Goal: Task Accomplishment & Management: Complete application form

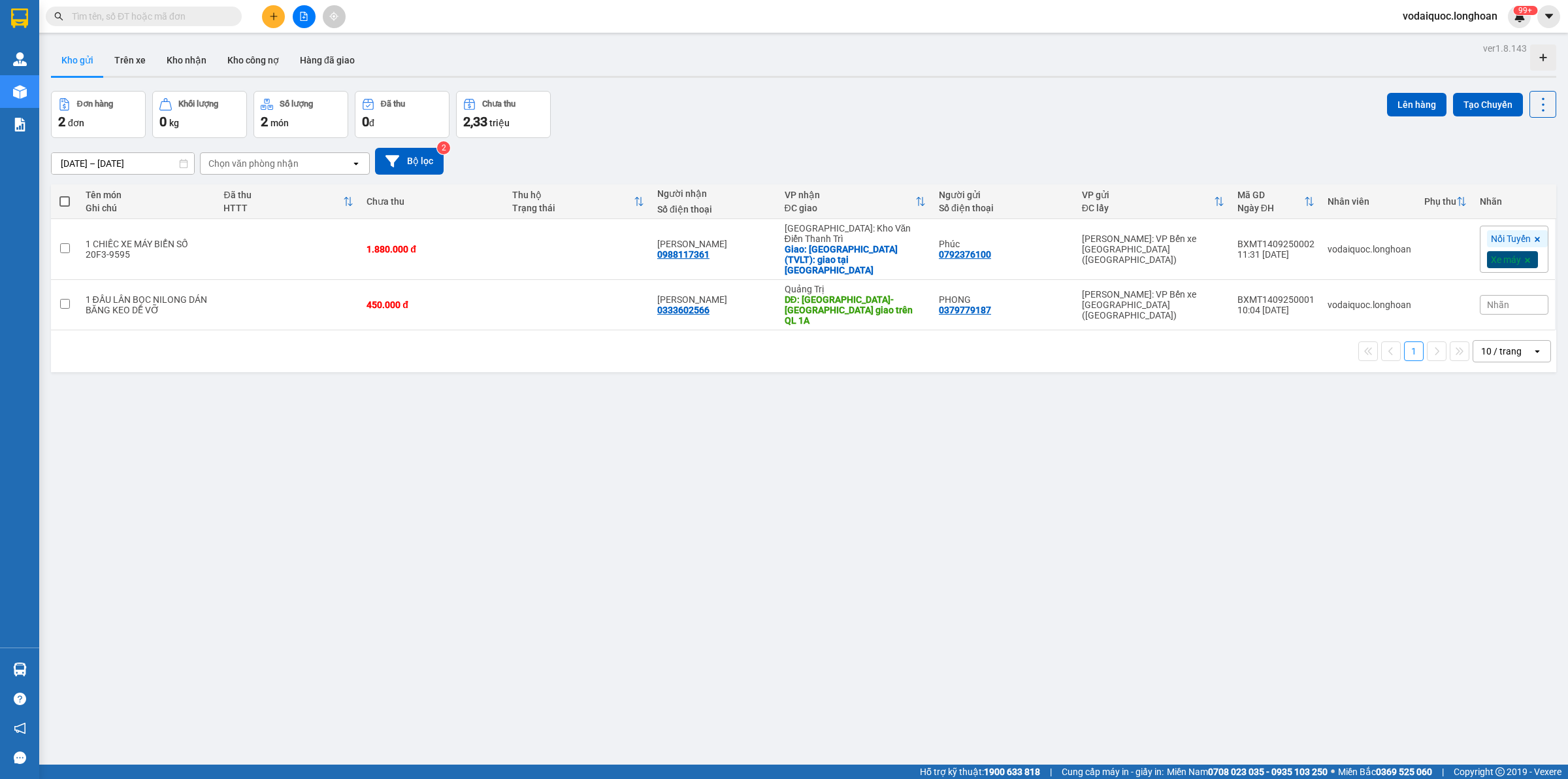
click at [278, 10] on button at bounding box center [274, 17] width 23 height 23
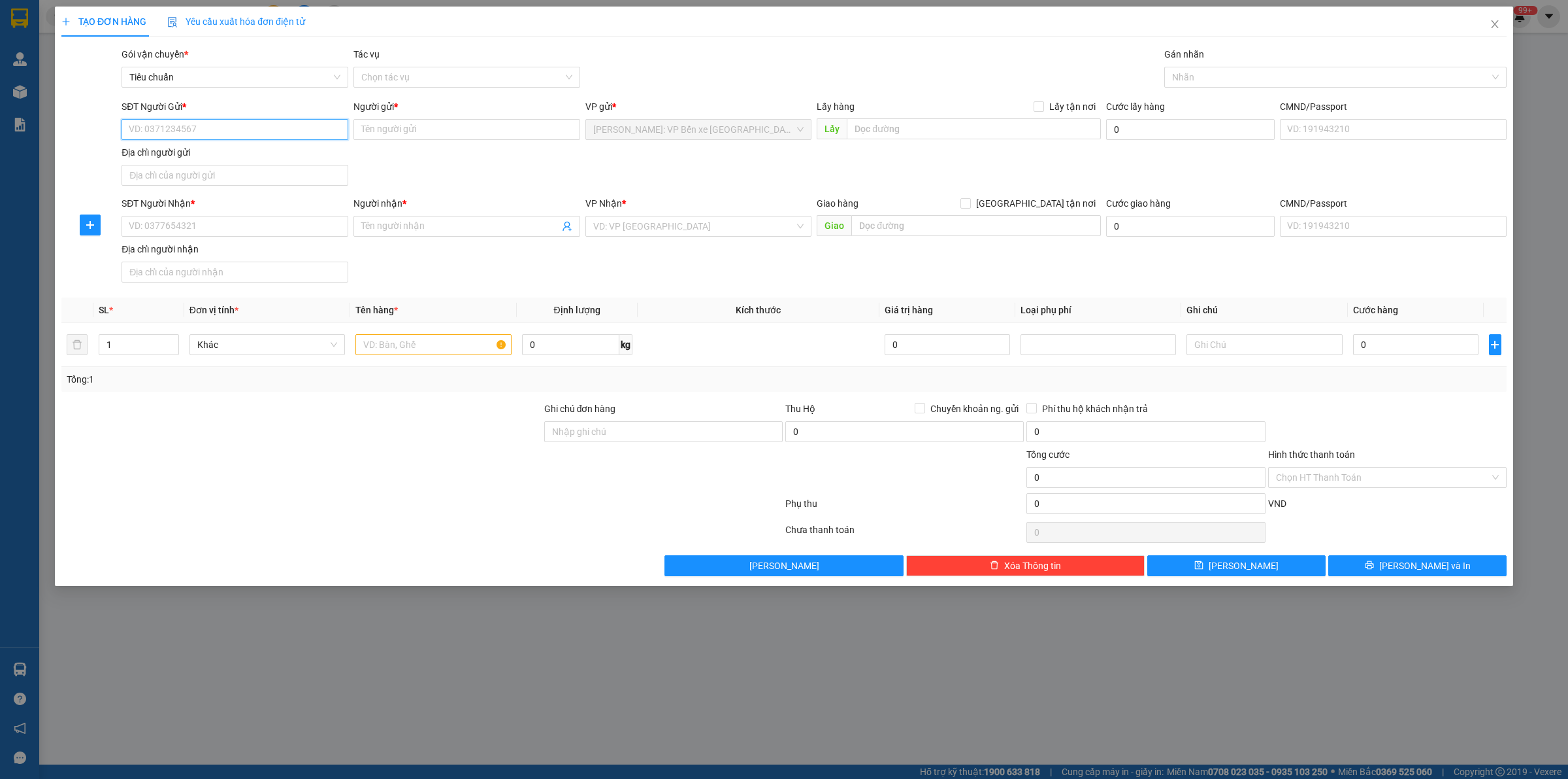
drag, startPoint x: 190, startPoint y: 119, endPoint x: 190, endPoint y: 129, distance: 10.0
click at [190, 122] on input "SĐT Người Gửi *" at bounding box center [235, 129] width 227 height 21
click at [190, 129] on input "SĐT Người Gửi *" at bounding box center [235, 129] width 227 height 21
click at [190, 129] on input "SĐT Người Gửi *" at bounding box center [235, 129] width 227 height 21
type input "0784846999"
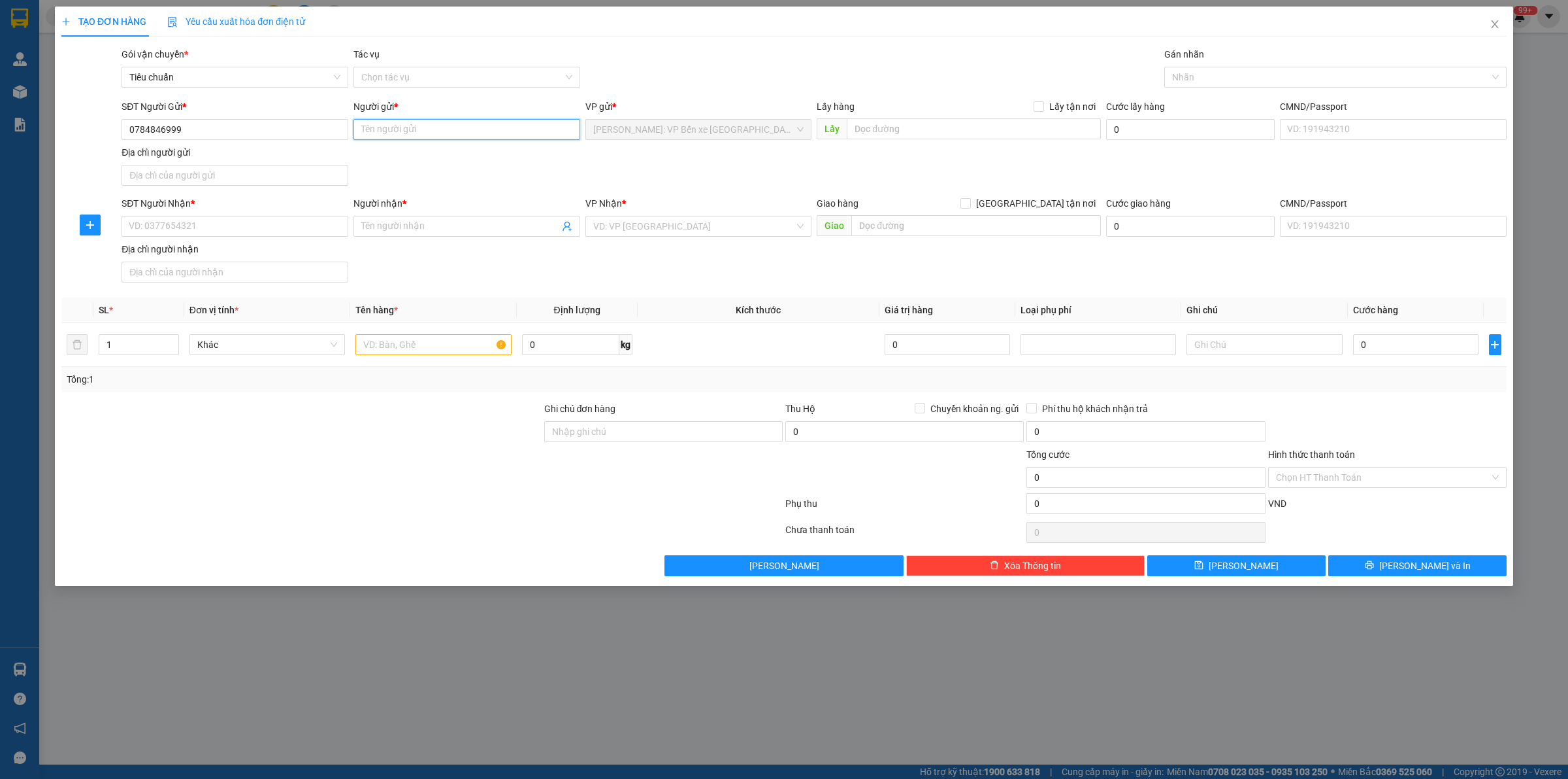
click at [412, 119] on input "Người gửi *" at bounding box center [466, 129] width 227 height 21
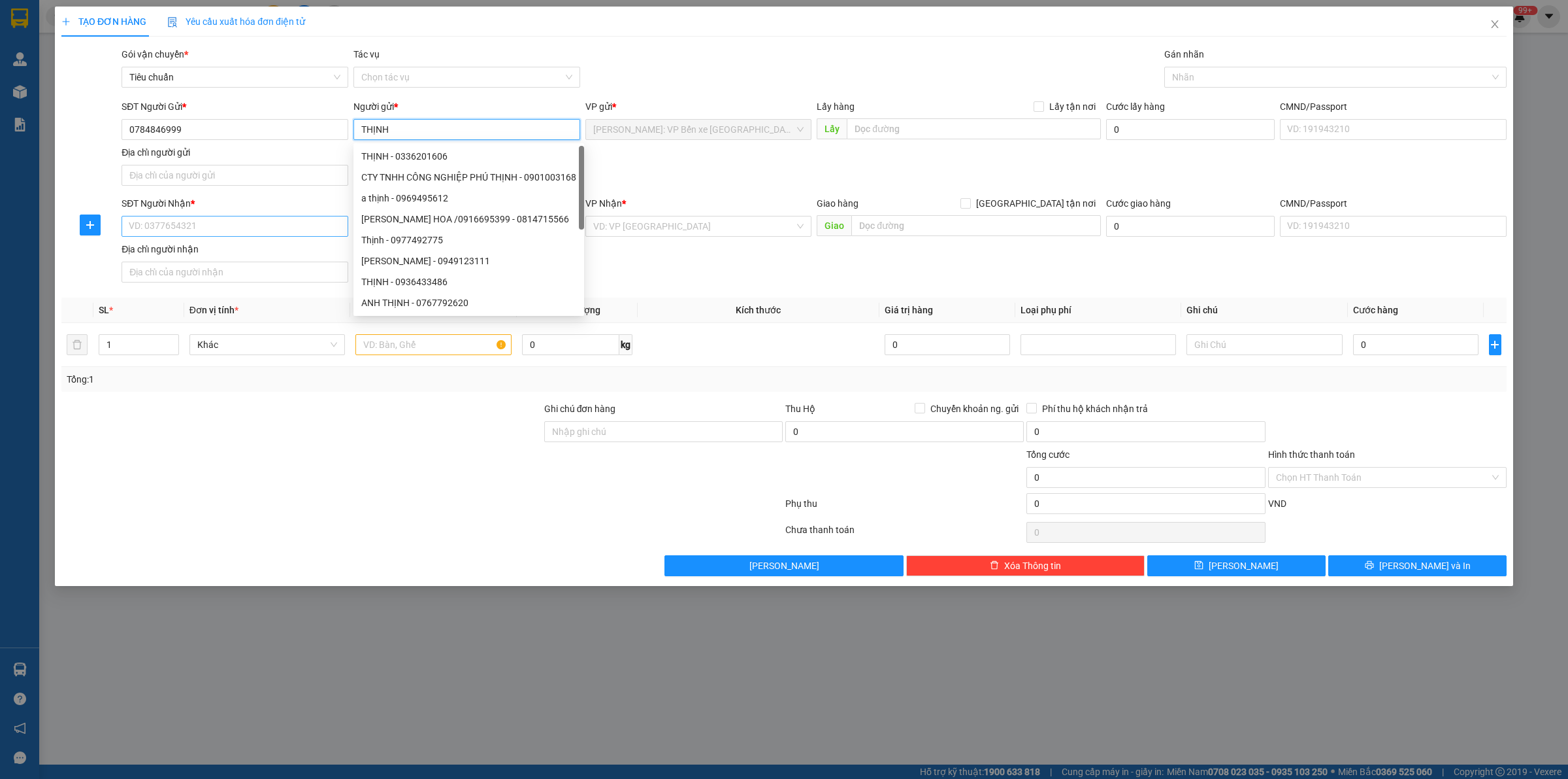
type input "THỊNH"
click at [184, 222] on input "SĐT Người Nhận *" at bounding box center [235, 226] width 227 height 21
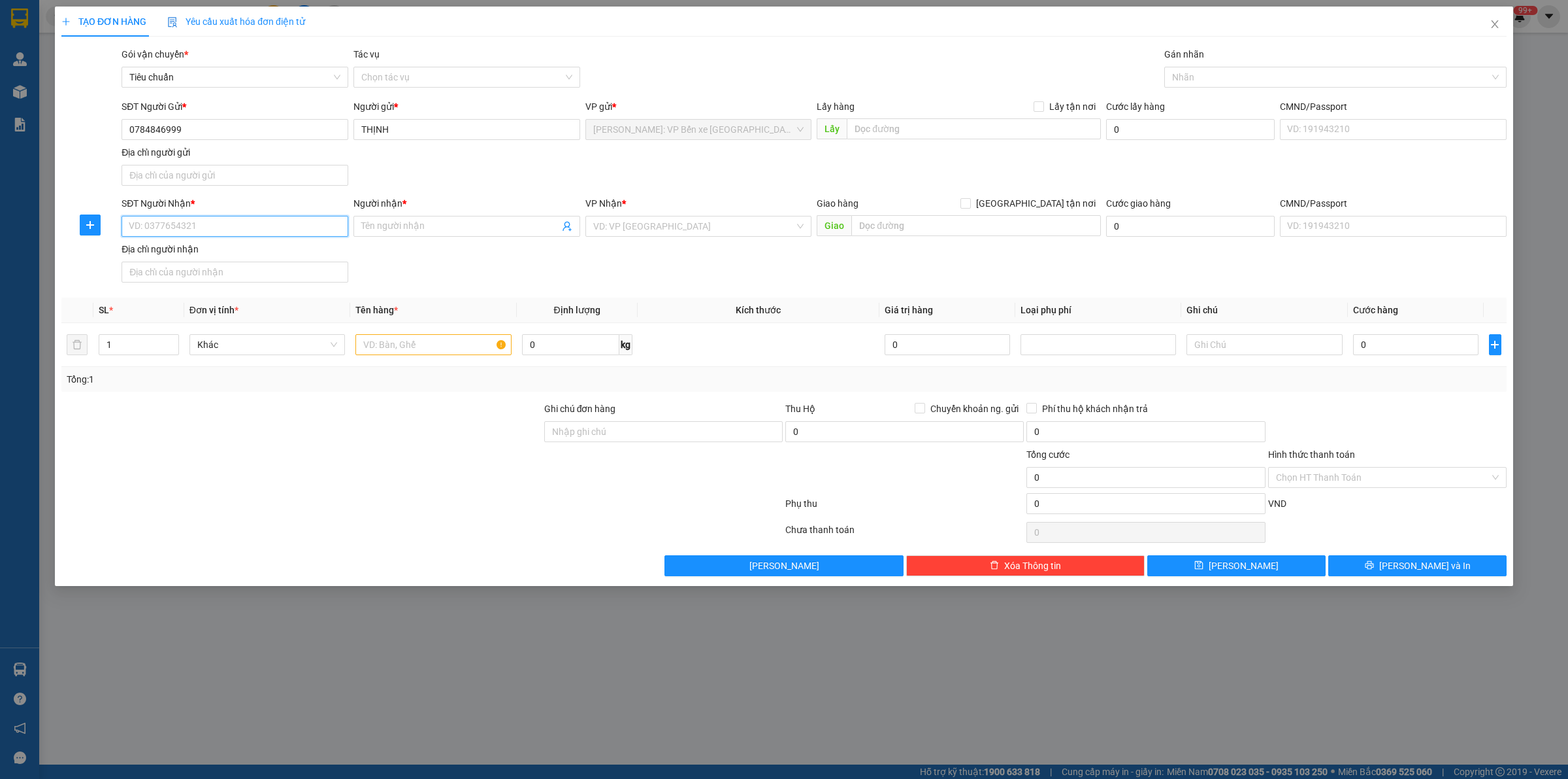
click at [209, 224] on input "SĐT Người Nhận *" at bounding box center [235, 226] width 227 height 21
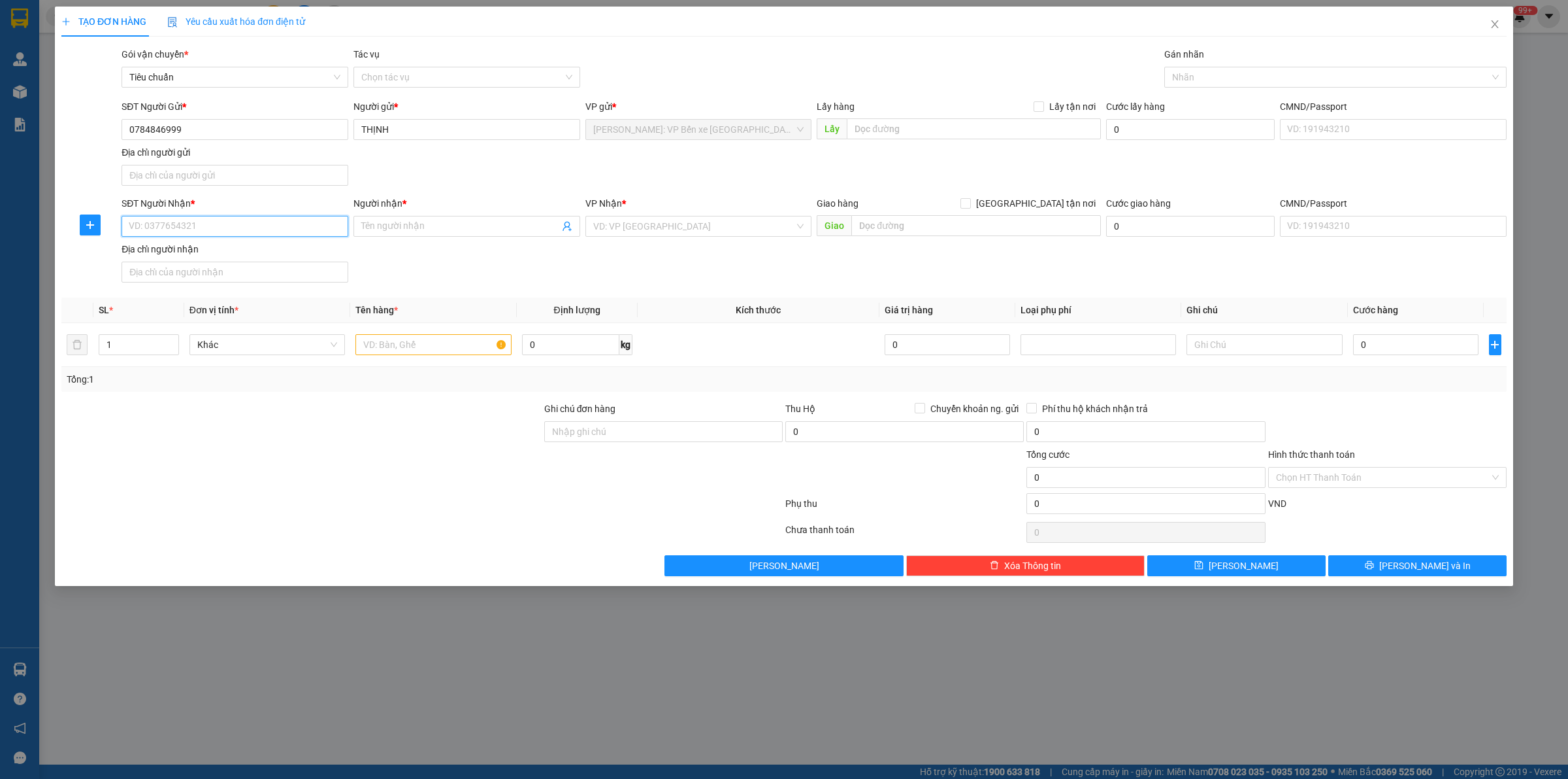
click at [208, 224] on input "SĐT Người Nhận *" at bounding box center [235, 226] width 227 height 21
type input "0847571898"
click at [408, 221] on input "Người nhận *" at bounding box center [460, 226] width 198 height 14
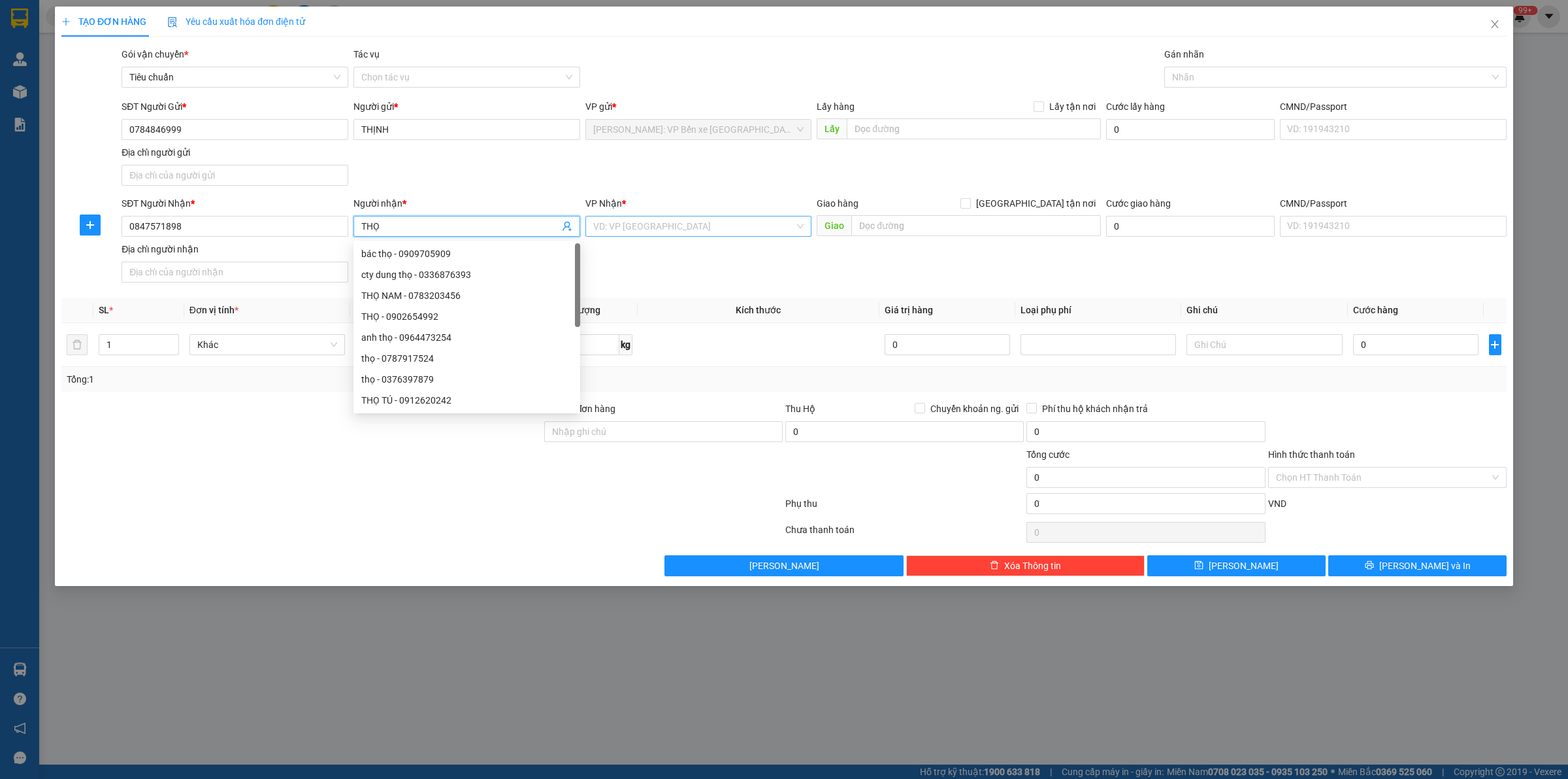
type input "THỌ"
click at [666, 226] on div "VP Nhận * VD: VP [GEOGRAPHIC_DATA]" at bounding box center [699, 219] width 227 height 46
click at [668, 224] on input "search" at bounding box center [694, 226] width 202 height 20
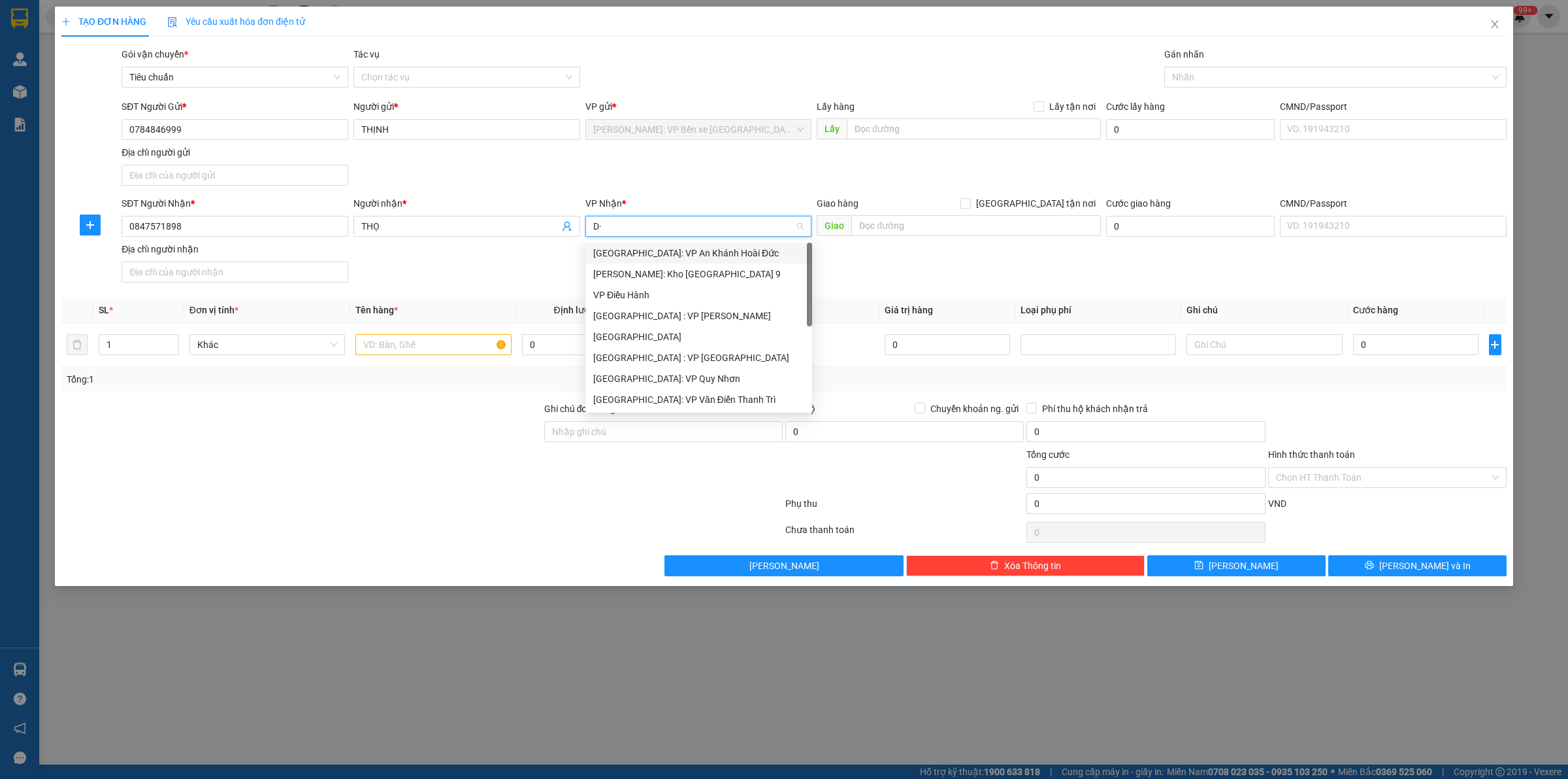
type input "D"
type input "ĐÀ"
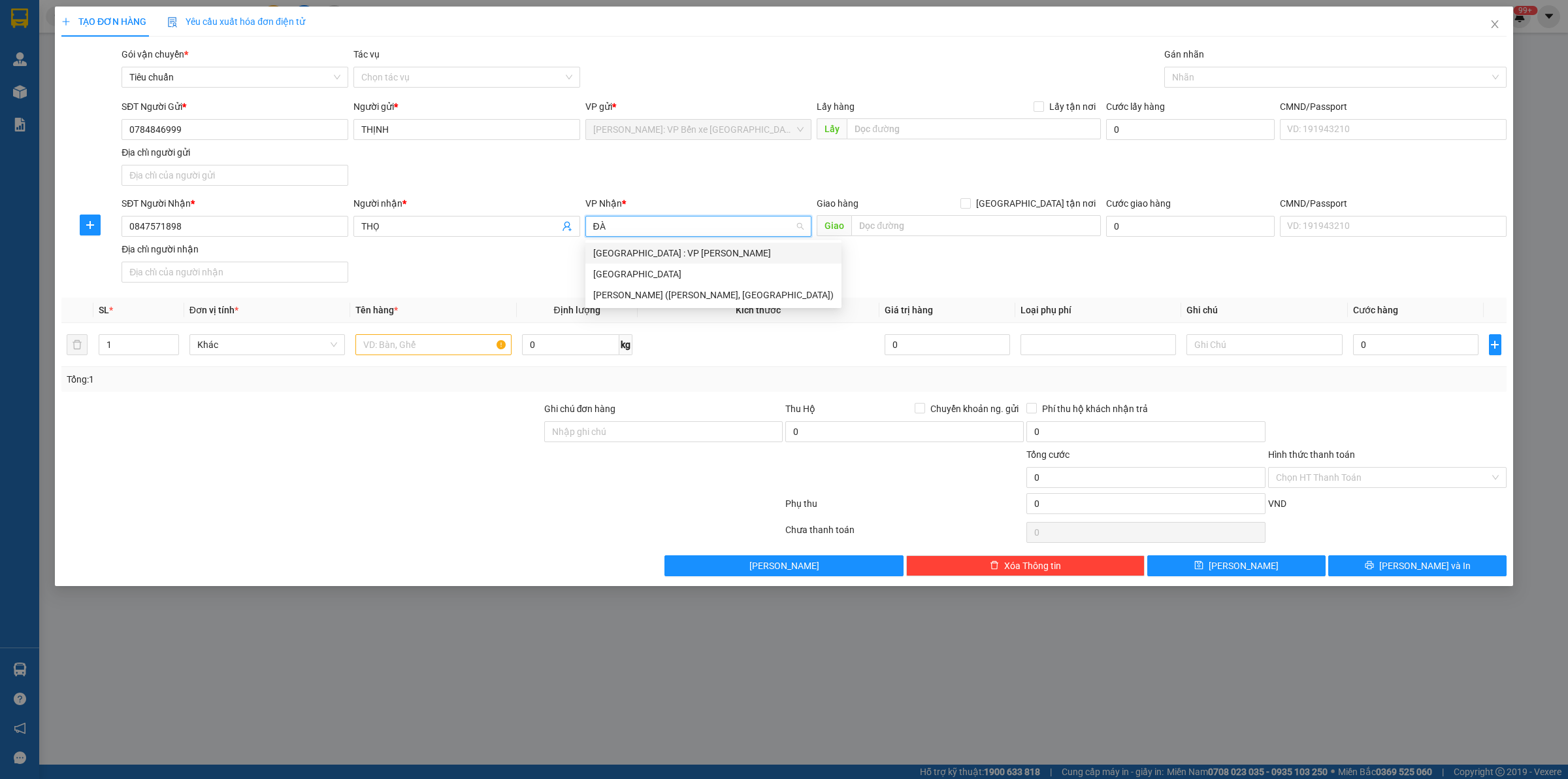
drag, startPoint x: 662, startPoint y: 251, endPoint x: 379, endPoint y: 304, distance: 287.9
click at [662, 250] on div "[GEOGRAPHIC_DATA] : VP [PERSON_NAME]" at bounding box center [713, 253] width 240 height 14
click at [404, 341] on input "text" at bounding box center [433, 344] width 156 height 21
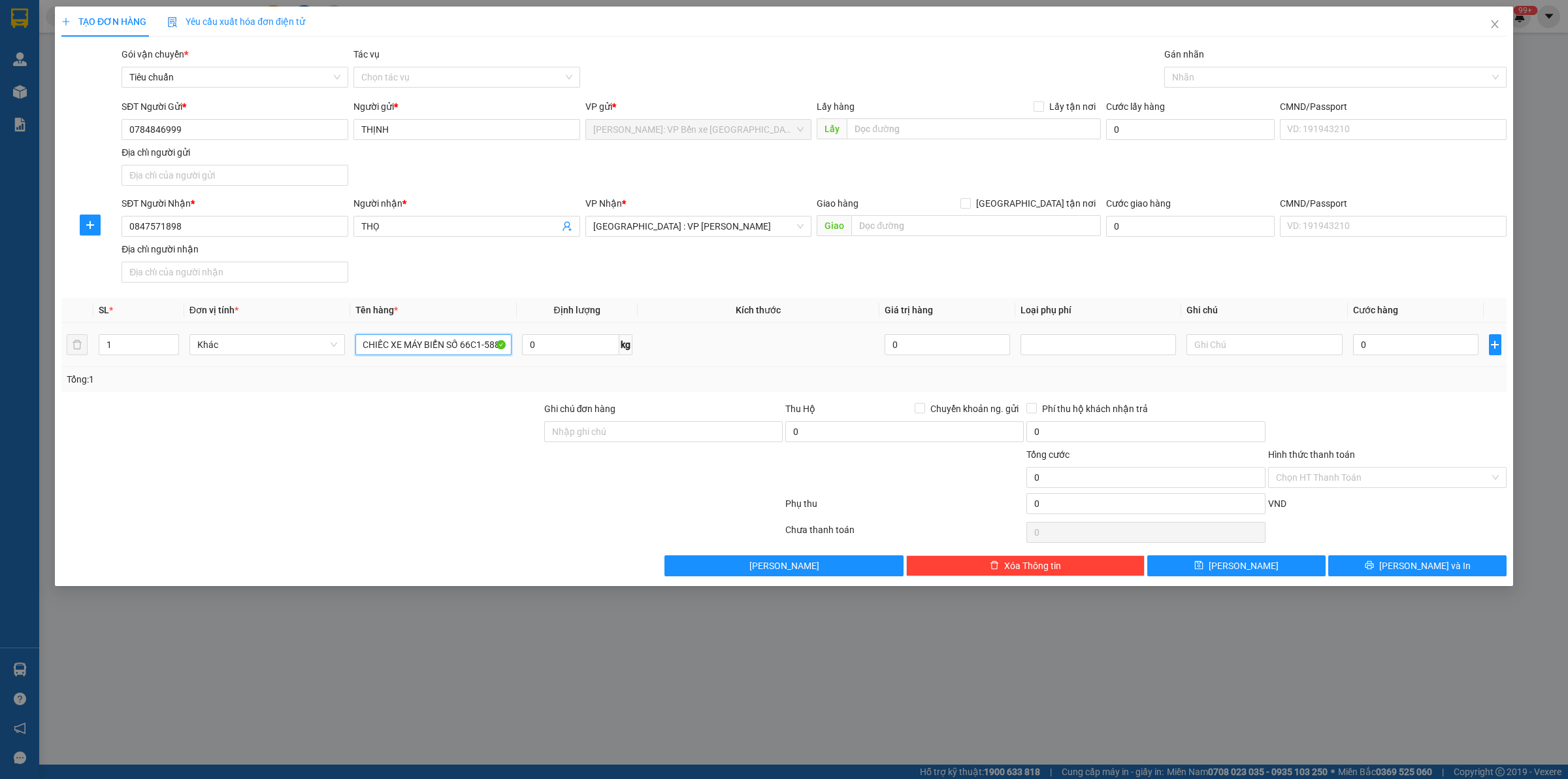
scroll to position [0, 13]
type input "1 CHIẾC XE MÁY BIỂN SỐ 66C1-58878"
click at [621, 435] on input "Ghi chú đơn hàng" at bounding box center [663, 431] width 238 height 21
type input "CHÌA KHOÁ+CAVET QUẤN TAY LÁI"
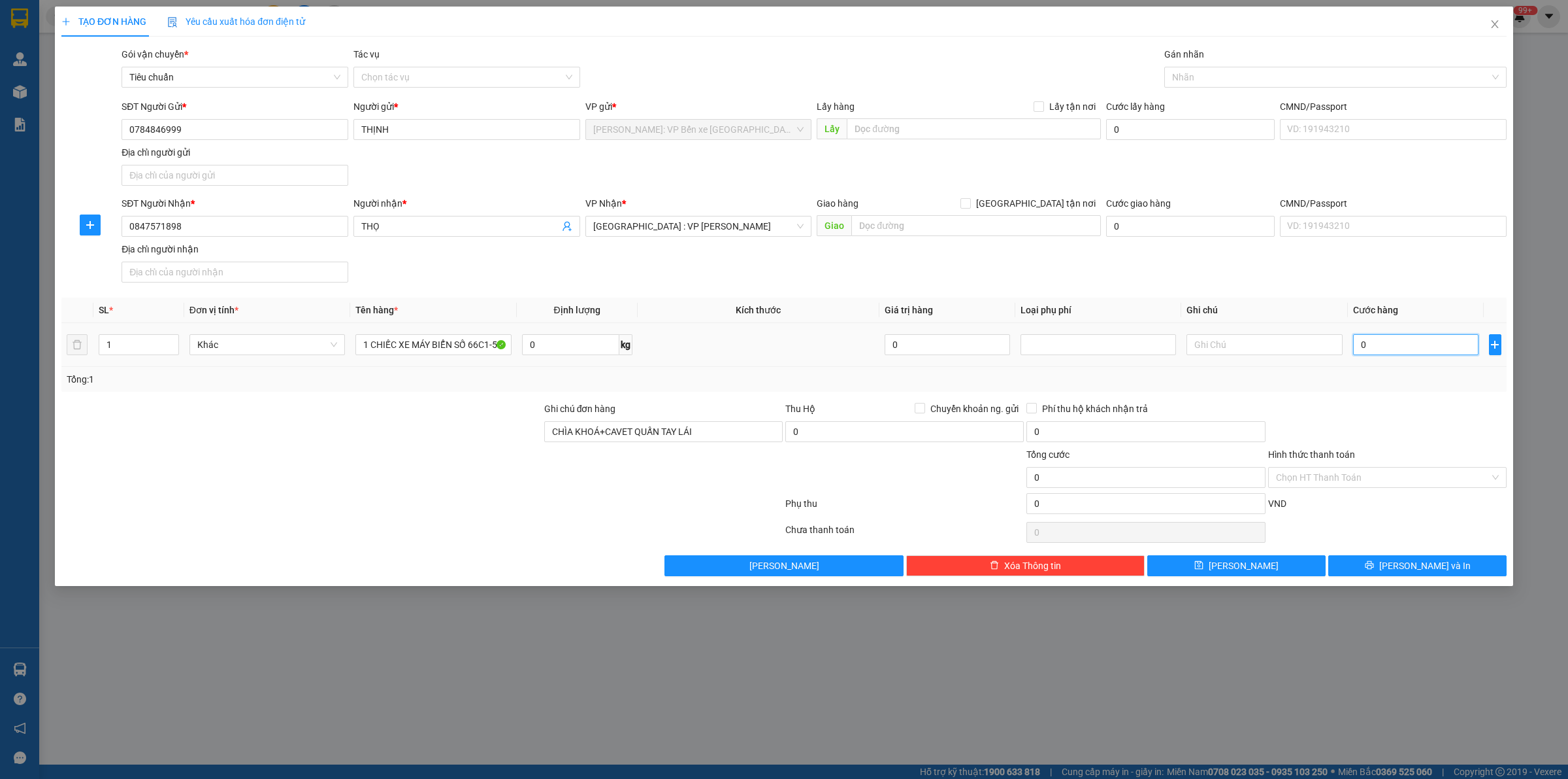
click at [1397, 345] on input "0" at bounding box center [1416, 344] width 125 height 21
click at [1227, 74] on div at bounding box center [1329, 77] width 323 height 16
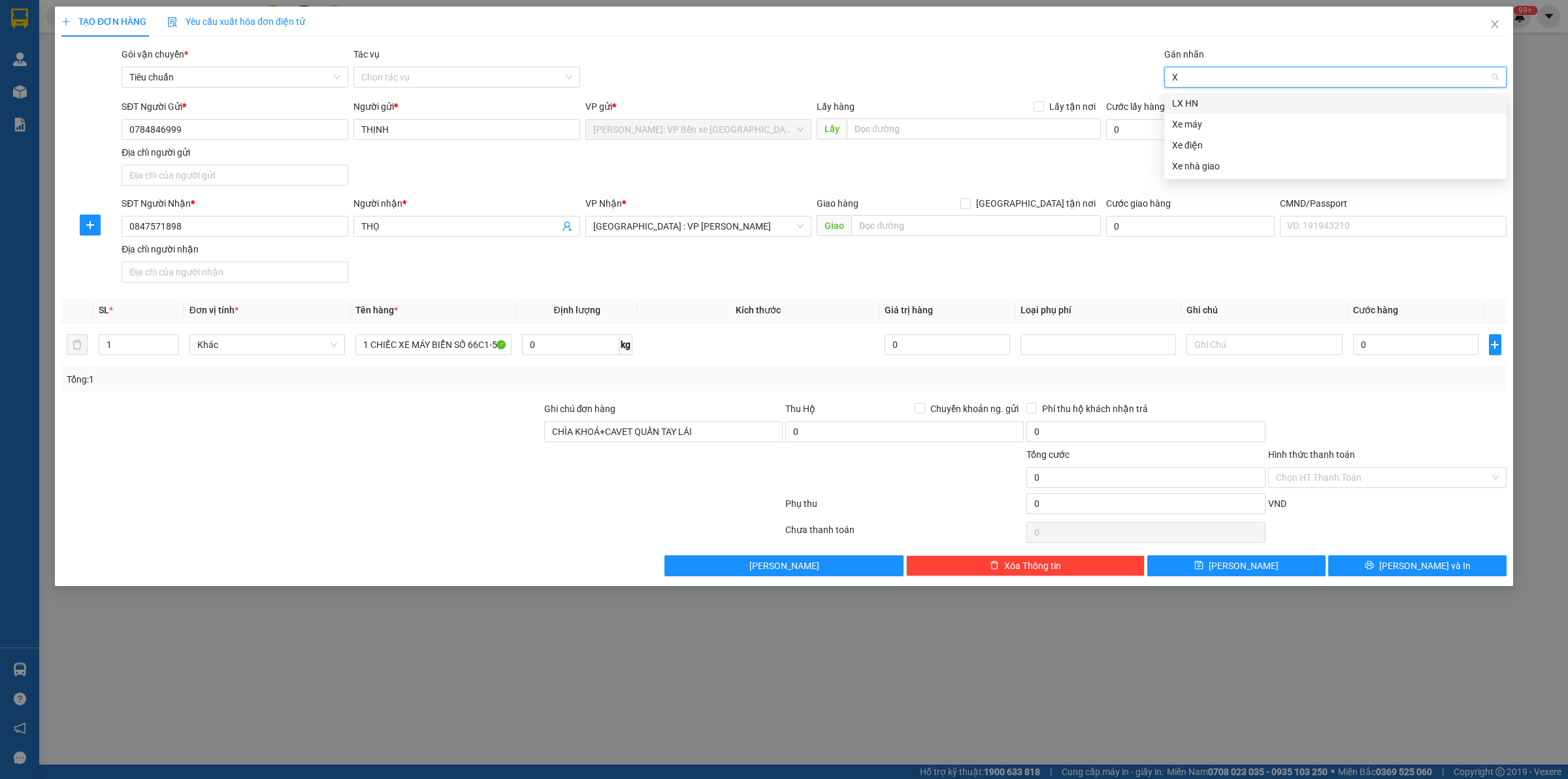
type input "XE"
click at [1204, 99] on div "Xe máy" at bounding box center [1336, 103] width 327 height 14
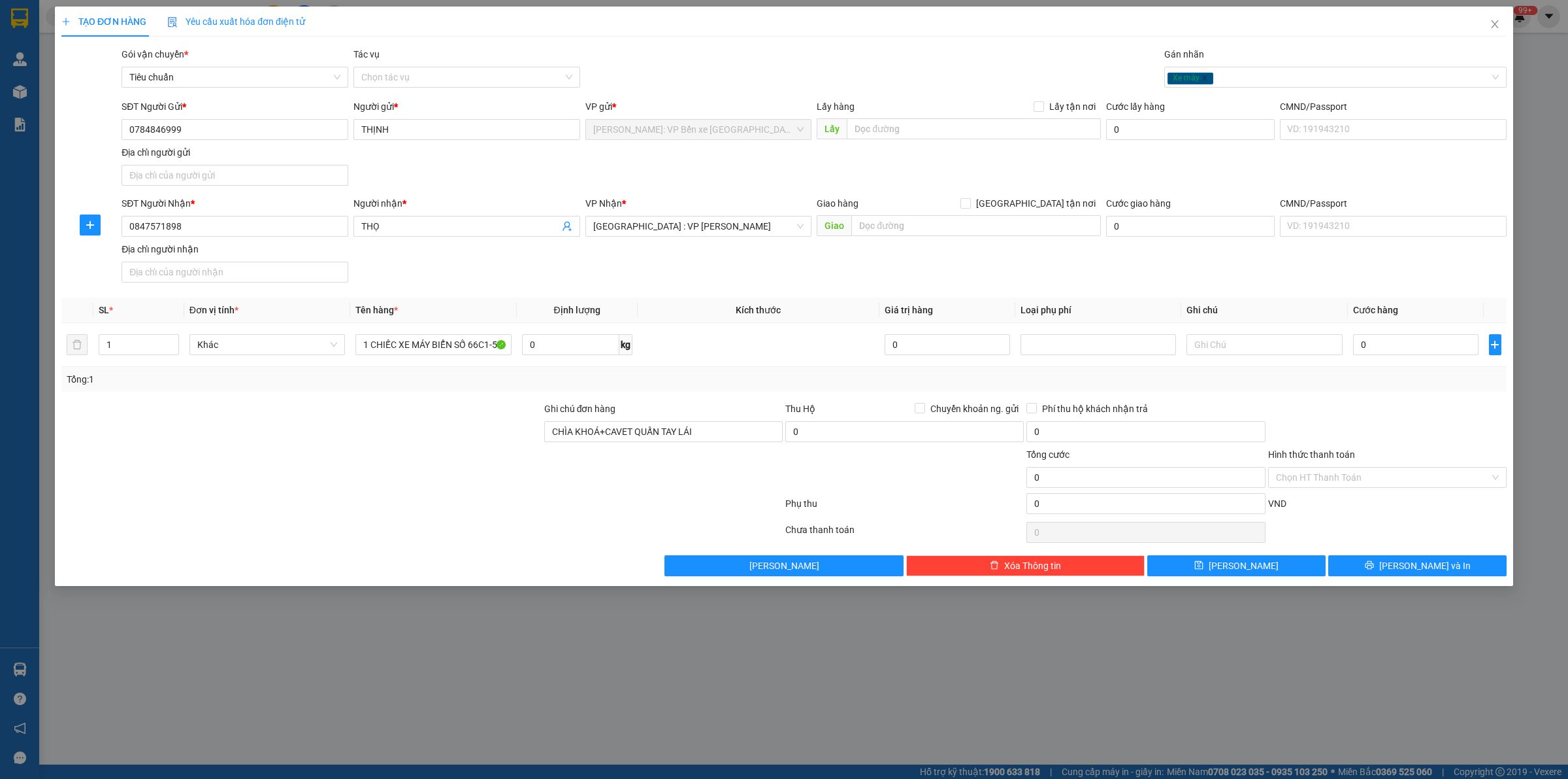
click at [992, 11] on div "TẠO ĐƠN HÀNG Yêu cầu xuất hóa đơn điện tử" at bounding box center [784, 22] width 1445 height 30
click at [1408, 348] on input "0" at bounding box center [1416, 344] width 125 height 21
type input "8"
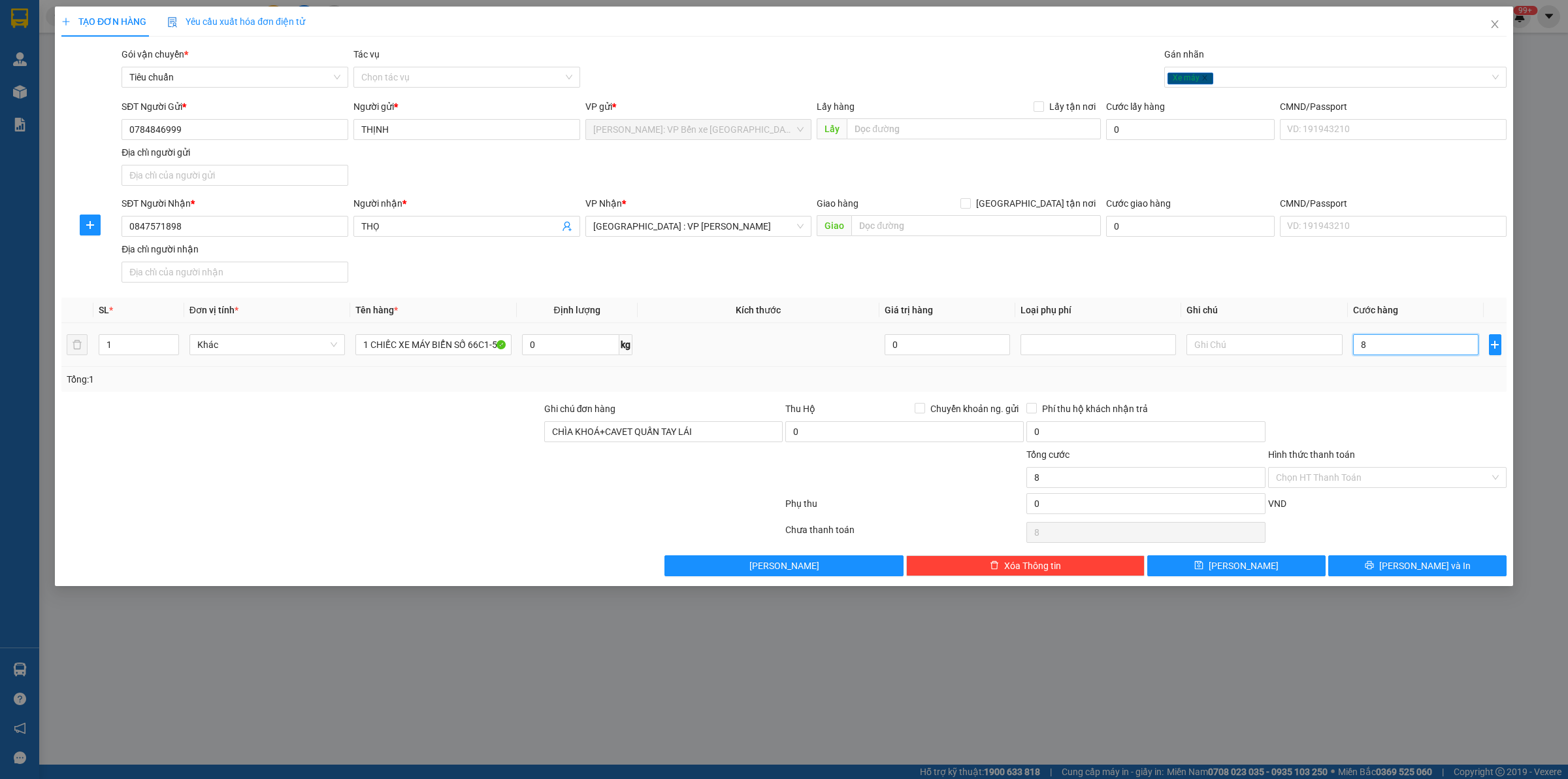
type input "80"
type input "800"
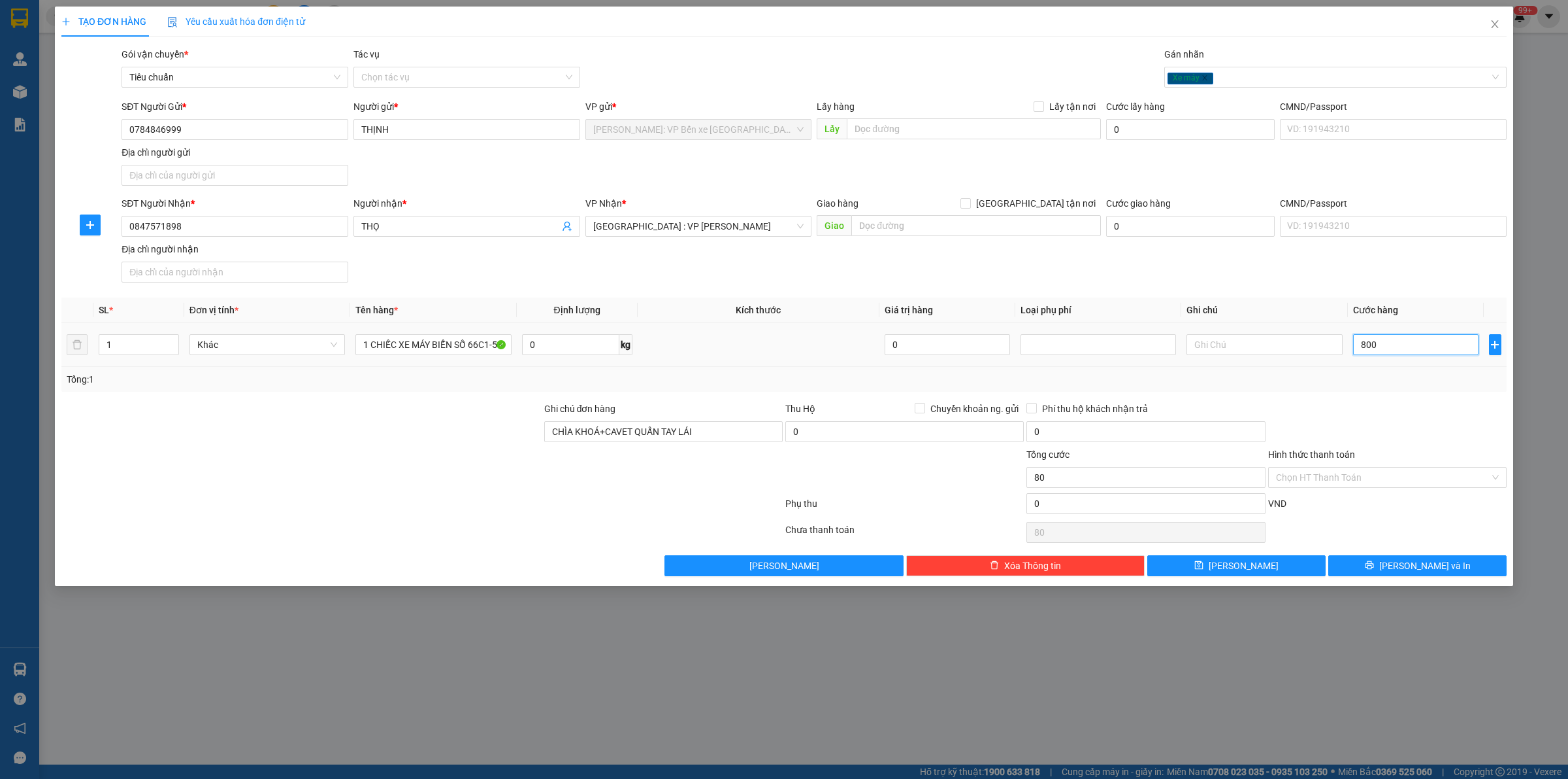
type input "800"
type input "8.000"
type input "80.000"
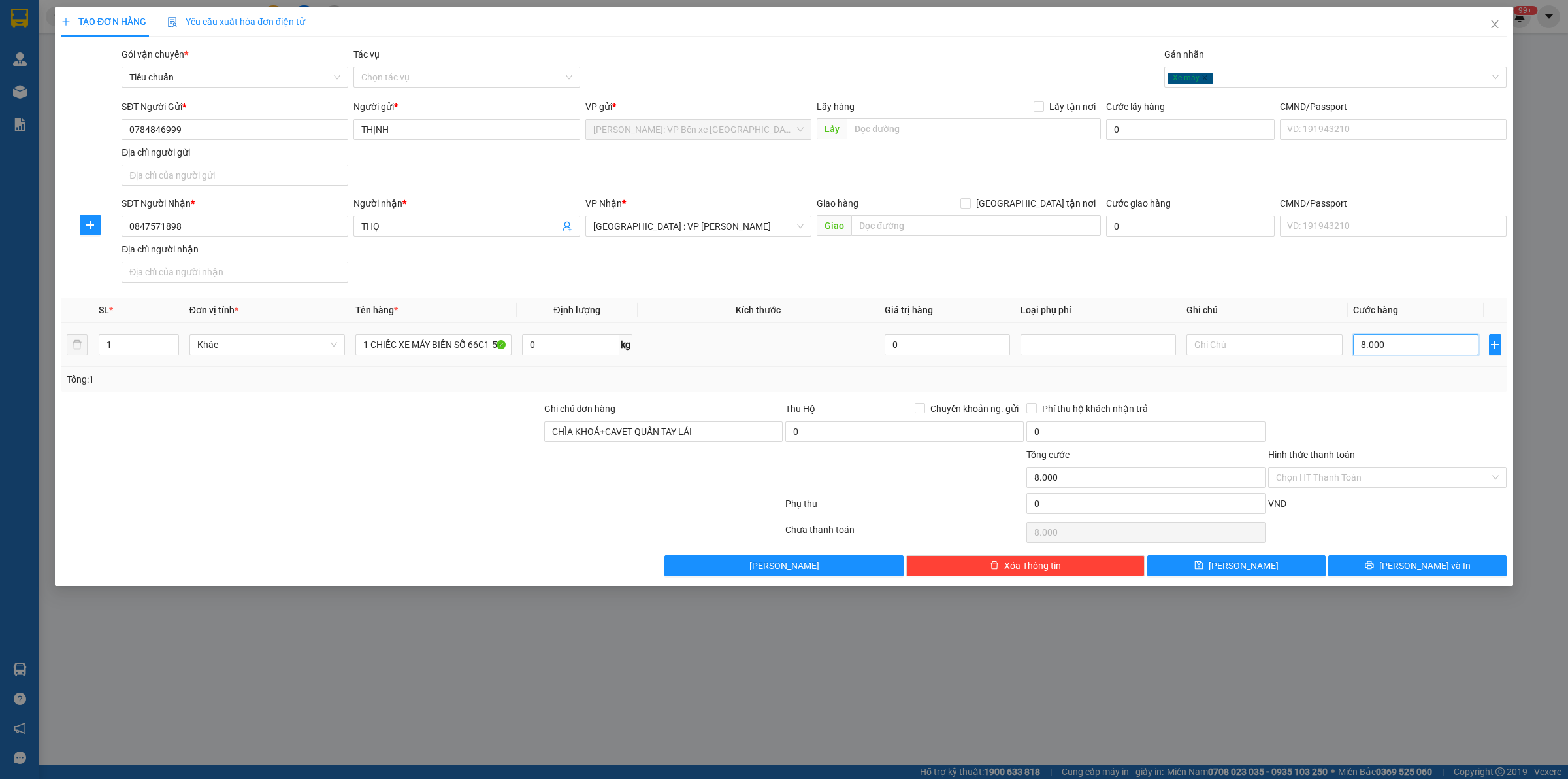
type input "80.000"
type input "800.000"
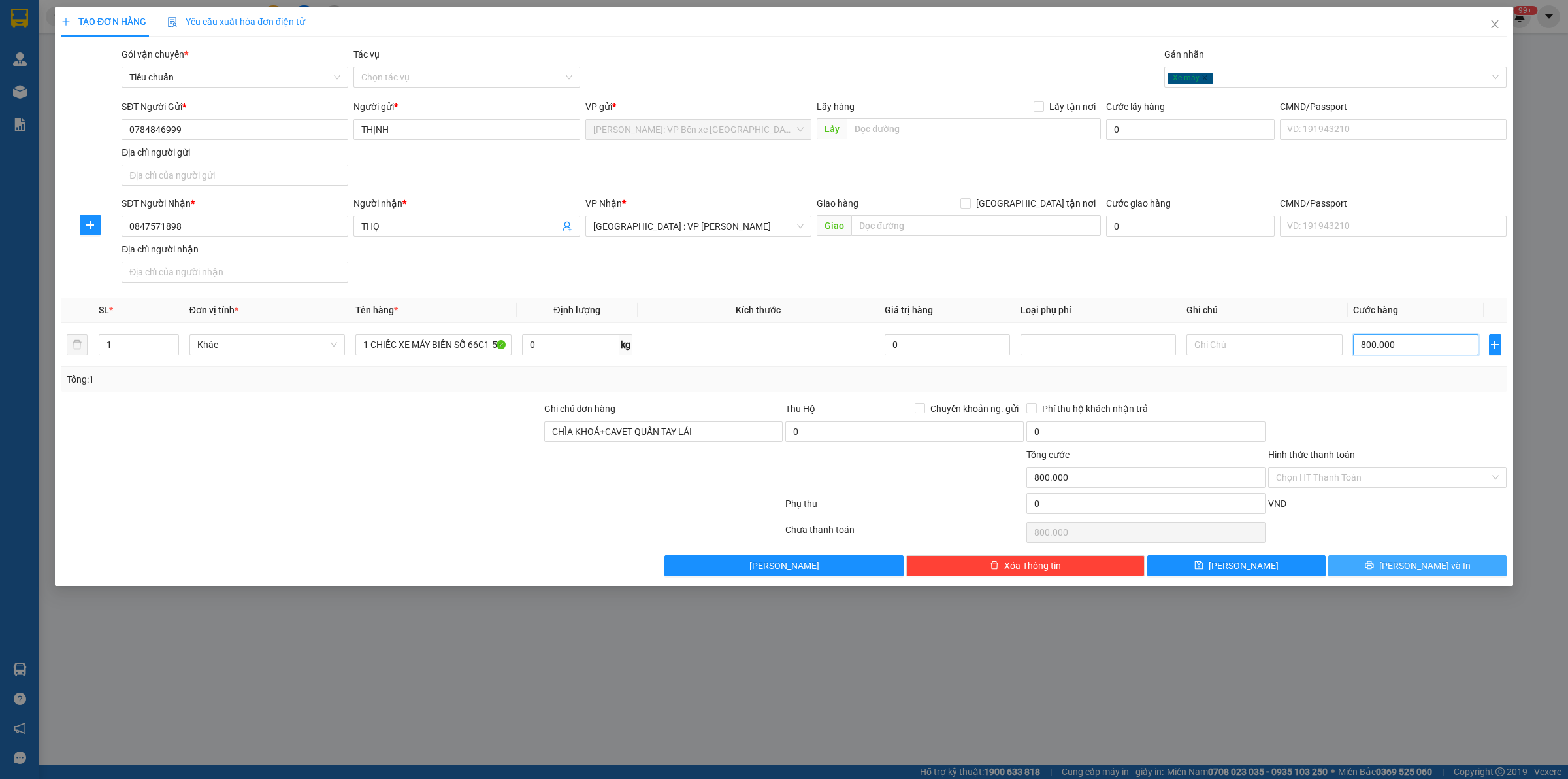
type input "800.000"
click at [1432, 569] on span "[PERSON_NAME] và In" at bounding box center [1425, 565] width 91 height 14
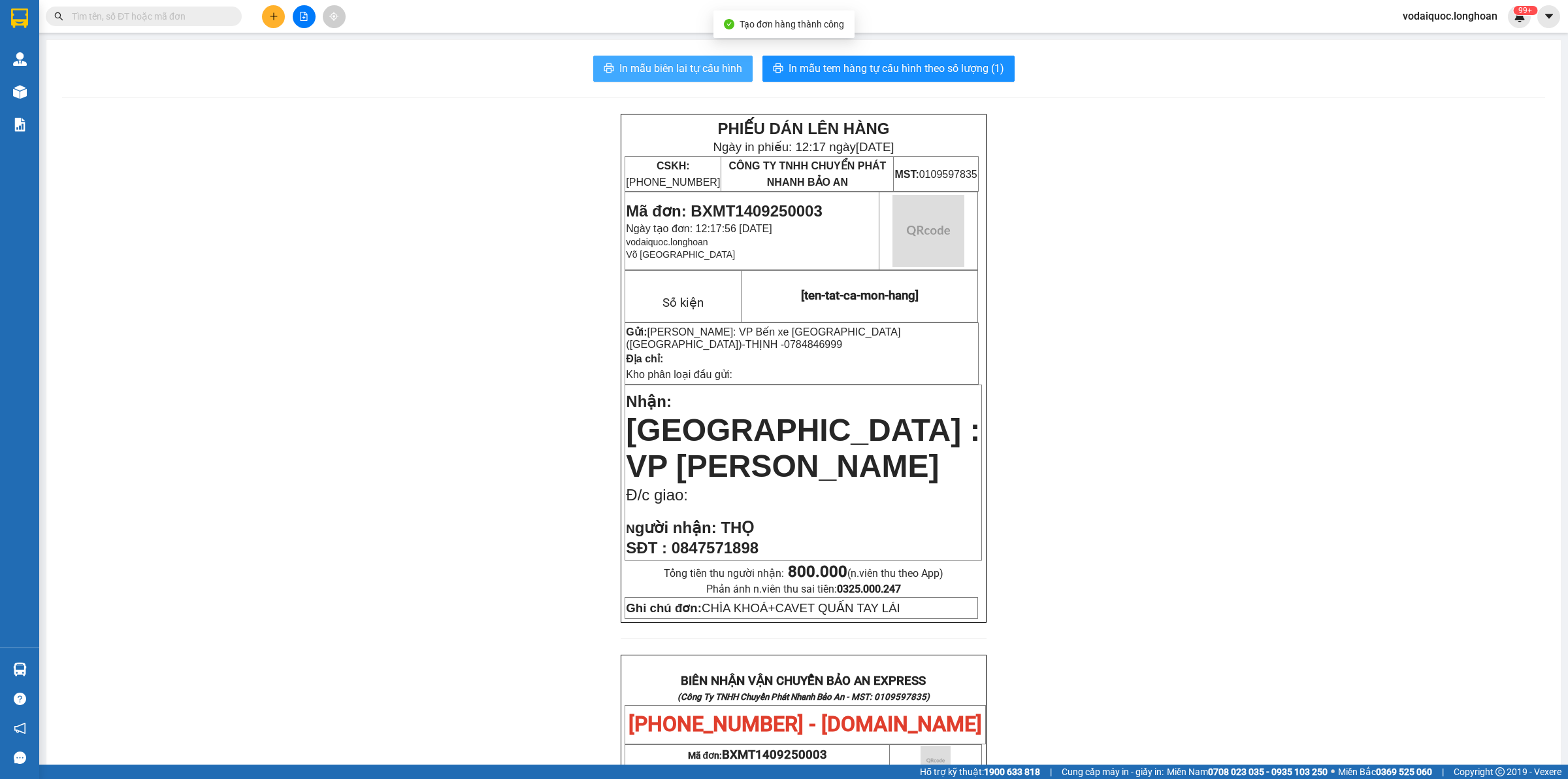
click at [677, 61] on span "In mẫu biên lai tự cấu hình" at bounding box center [680, 68] width 123 height 16
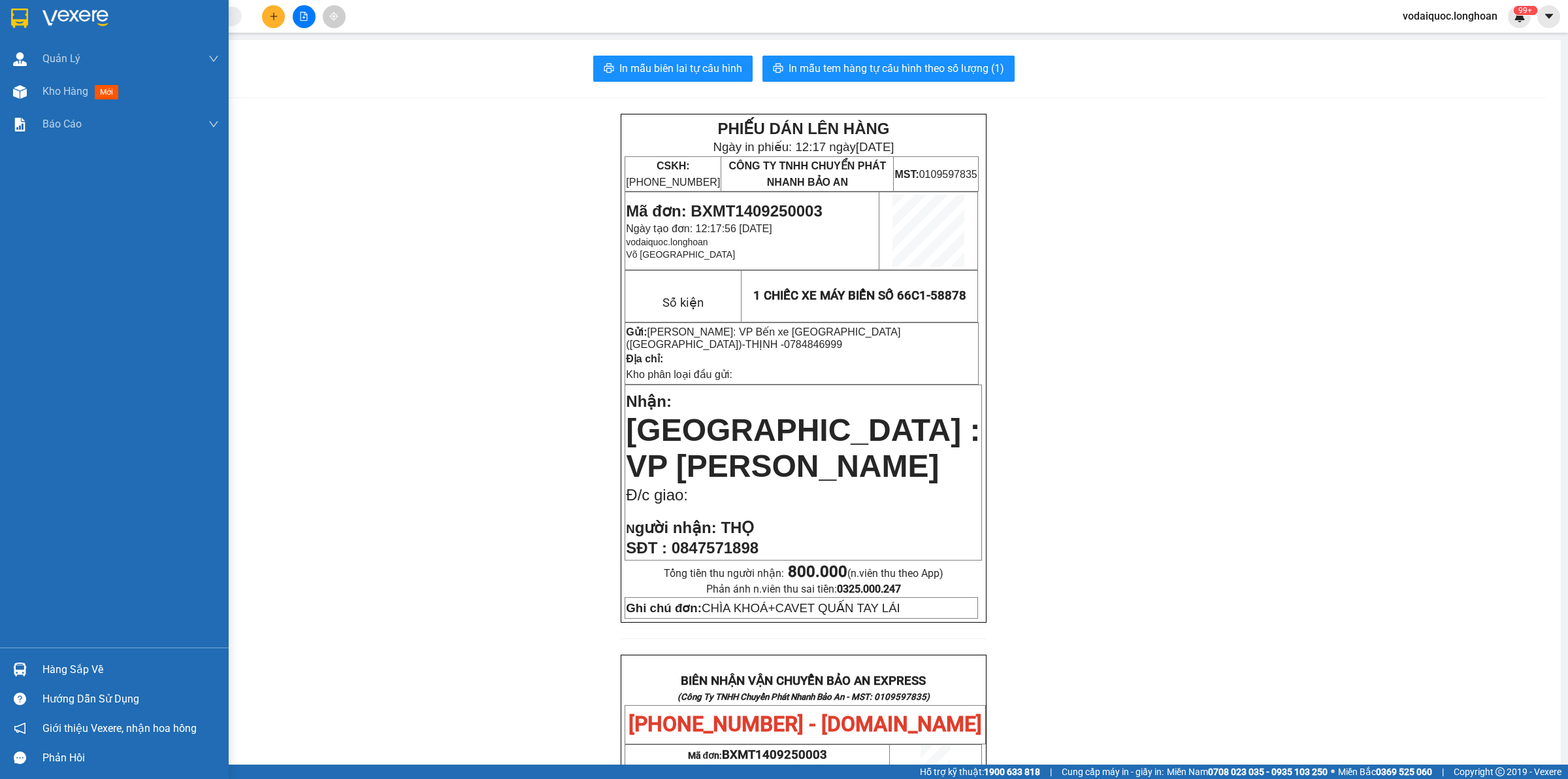
click at [100, 7] on div at bounding box center [114, 21] width 229 height 43
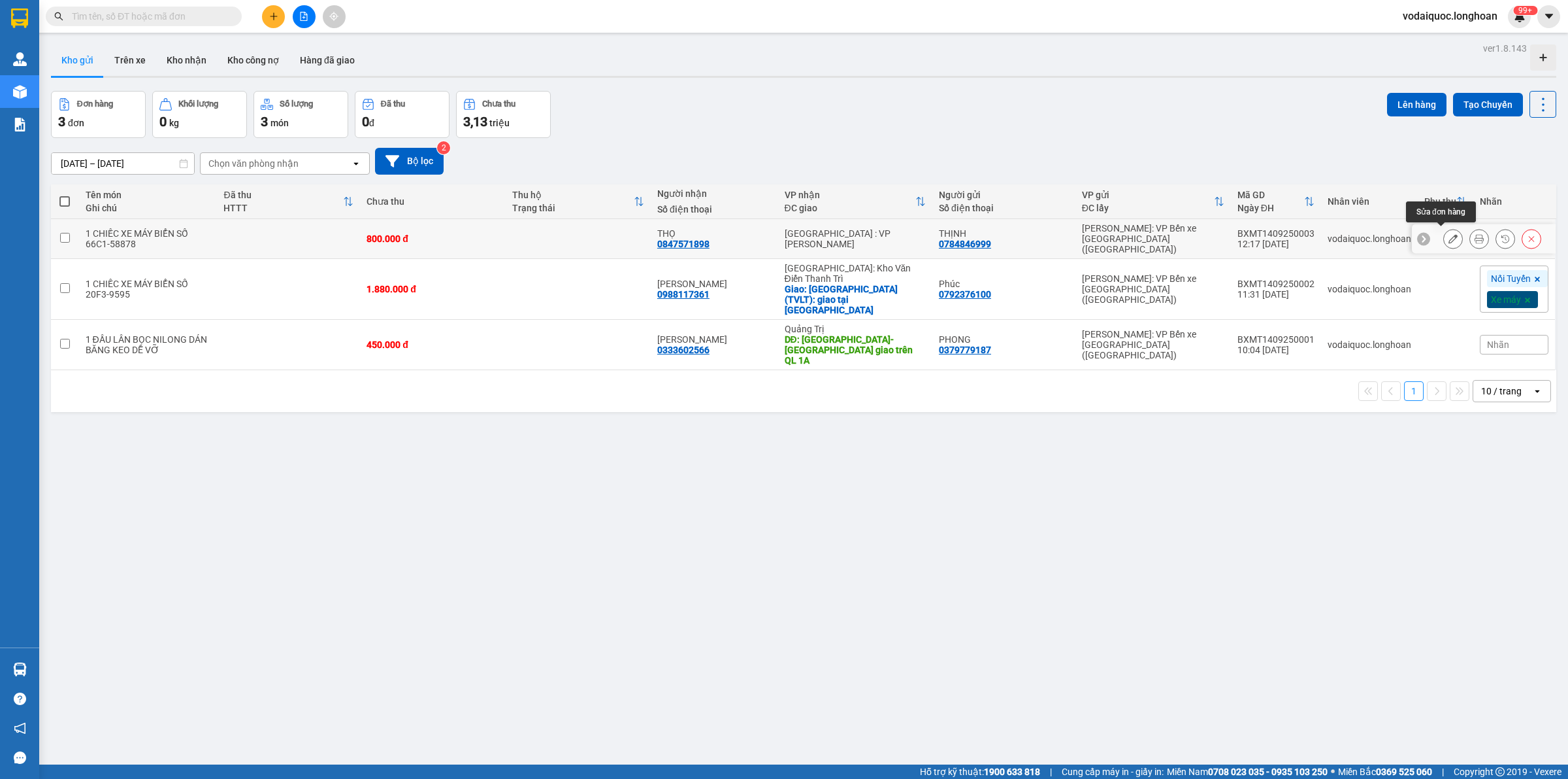
click at [1449, 234] on icon at bounding box center [1454, 239] width 9 height 9
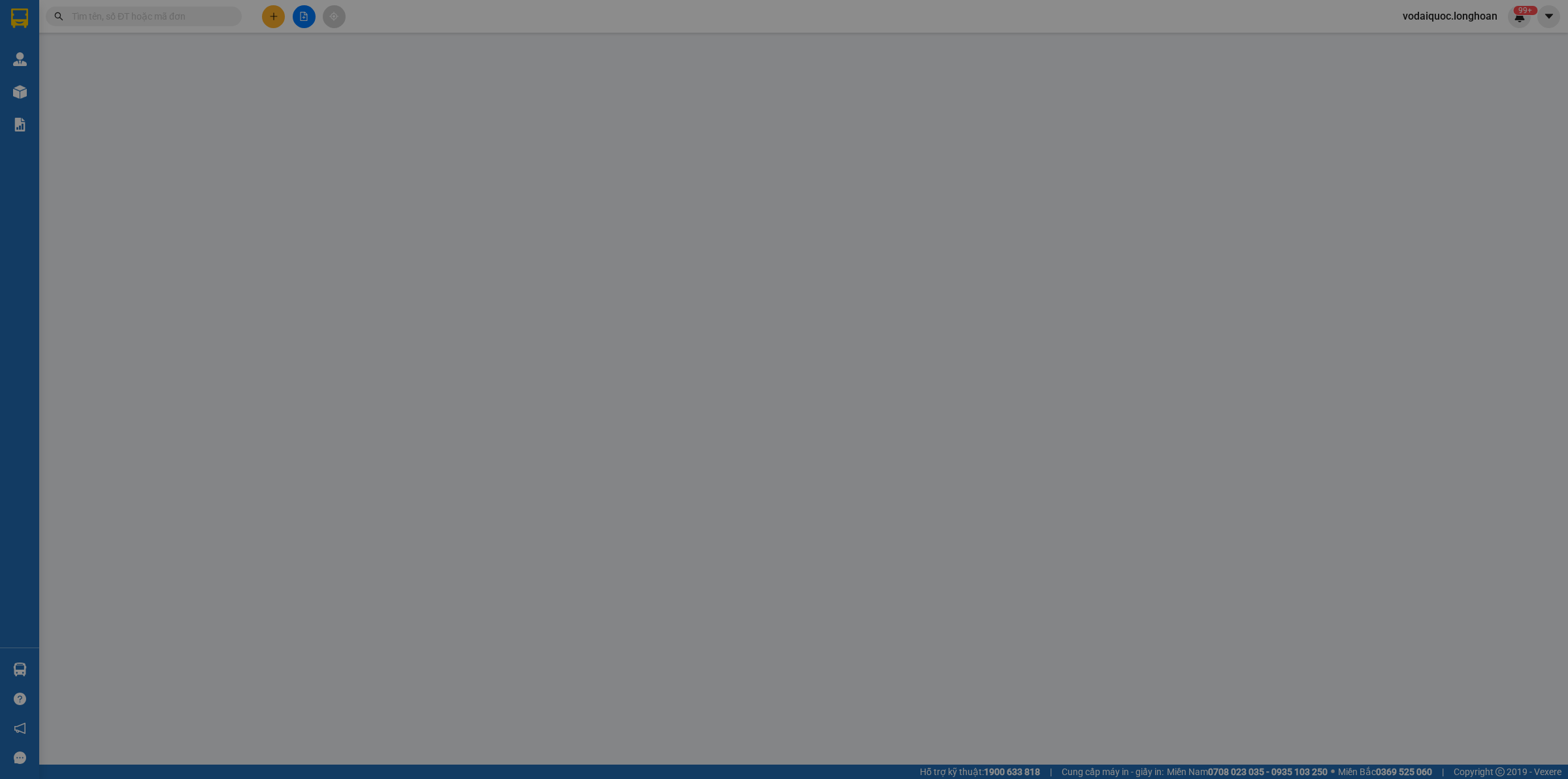
type input "0784846999"
type input "THỊNH"
type input "0847571898"
type input "THỌ"
type input "CHÌA KHOÁ+CAVET QUẤN TAY LÁI"
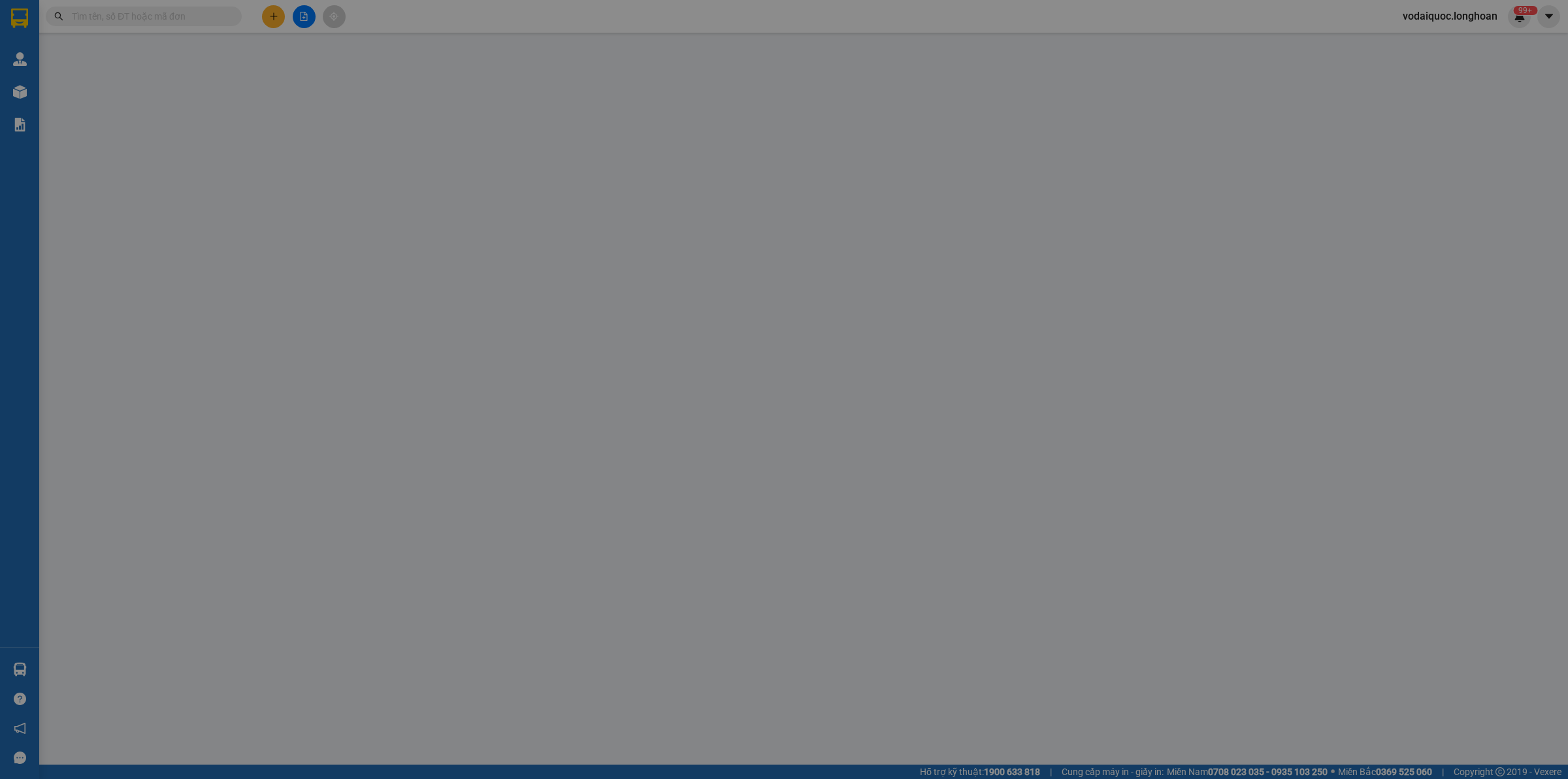
type input "800.000"
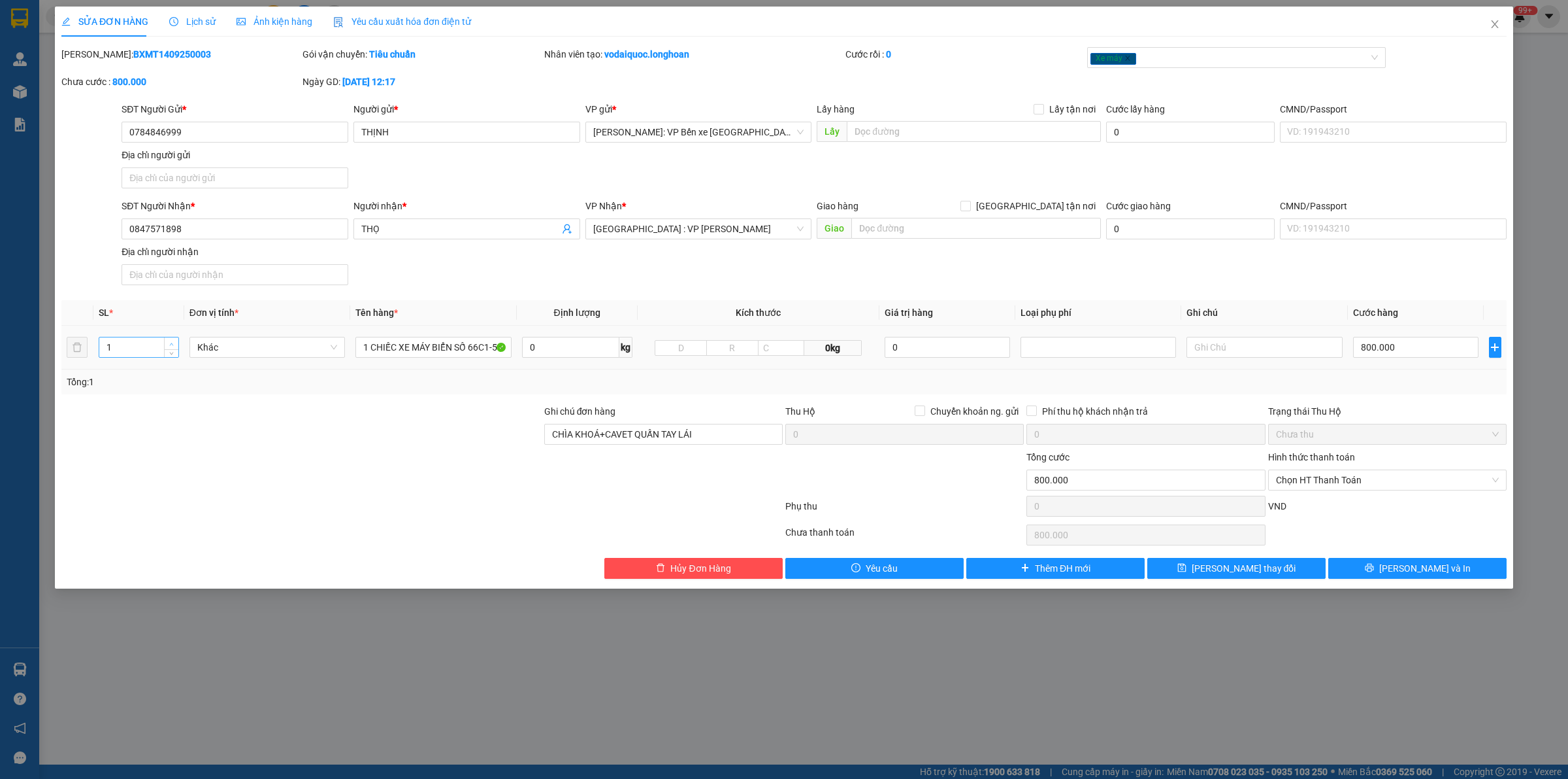
type input "2"
click at [171, 341] on span "up" at bounding box center [172, 344] width 8 height 8
click at [455, 348] on input "1 CHIẾC XE MÁY BIỂN SỐ 66C1-58878" at bounding box center [433, 347] width 156 height 21
type input "1 CHIẾC XE MÁY BIỂN SỐ 66C1-58878+1 KIỆN CATTONG NHỎ"
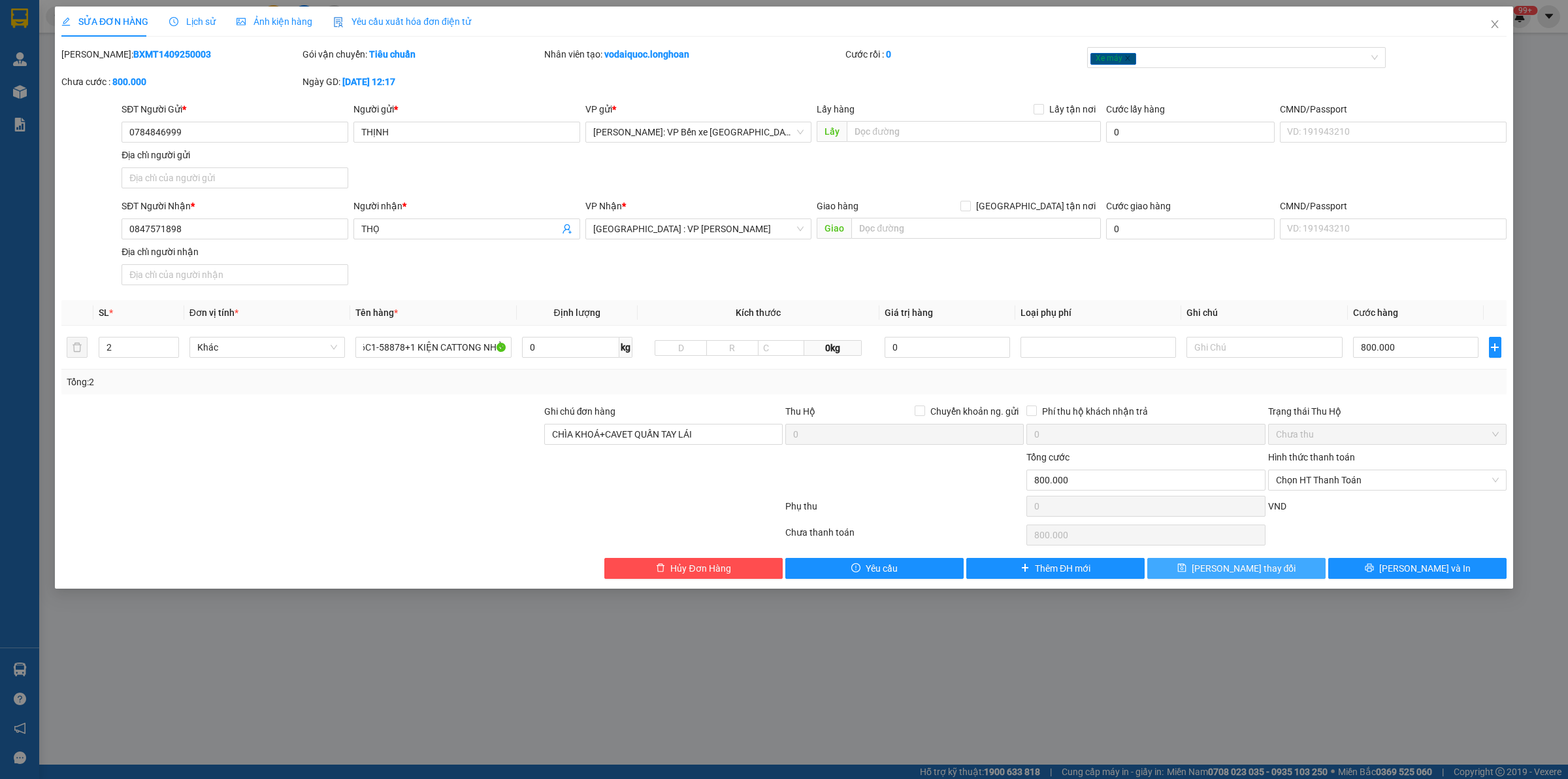
scroll to position [0, 0]
click at [1268, 561] on button "[PERSON_NAME] thay đổi" at bounding box center [1236, 568] width 178 height 21
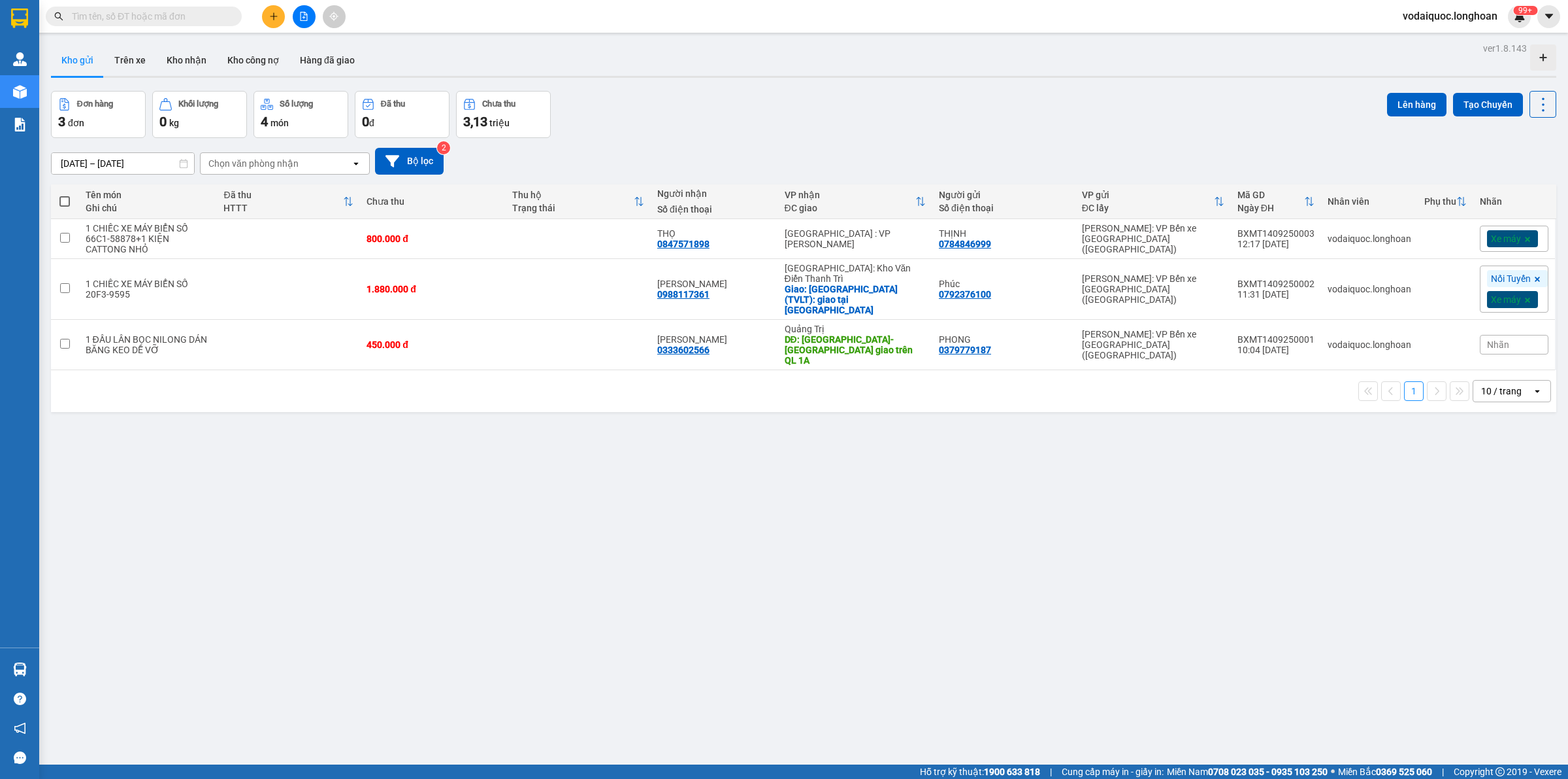
click at [206, 490] on div "ver 1.8.143 Kho gửi Trên xe Kho nhận Kho công nợ Hàng đã giao Đơn hàng 3 đơn Kh…" at bounding box center [804, 429] width 1516 height 779
